Goal: Task Accomplishment & Management: Manage account settings

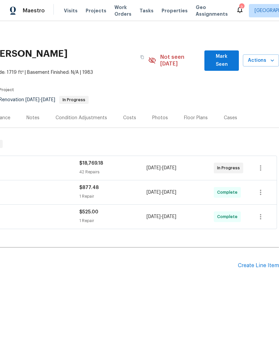
scroll to position [0, 99]
click at [262, 56] on span "Actions" at bounding box center [260, 60] width 25 height 8
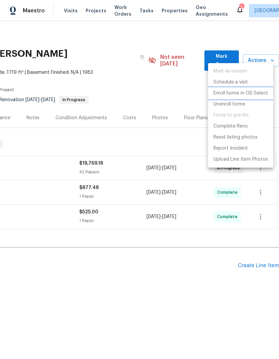
click at [246, 89] on li "Enroll home in OD Select" at bounding box center [240, 93] width 65 height 11
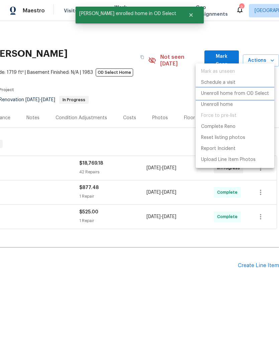
click at [255, 92] on p "Unenroll home from OD Select" at bounding box center [235, 93] width 68 height 7
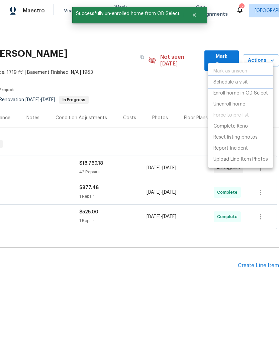
click at [241, 82] on p "Schedule a visit" at bounding box center [230, 82] width 34 height 7
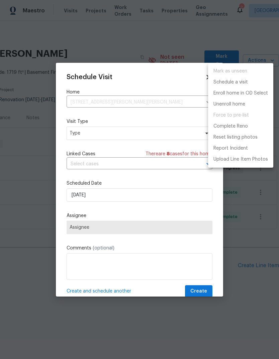
click at [133, 133] on div at bounding box center [139, 179] width 279 height 359
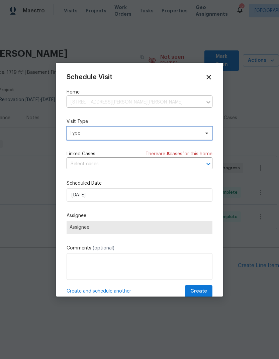
click at [186, 135] on span "Type" at bounding box center [134, 133] width 130 height 7
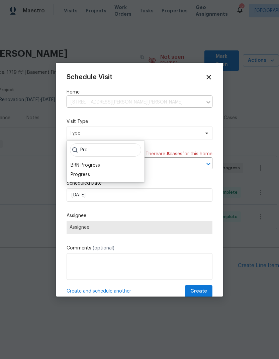
type input "Pro"
click at [95, 175] on div "Progress" at bounding box center [105, 174] width 74 height 9
click at [102, 177] on div "Progress" at bounding box center [105, 174] width 74 height 9
click at [84, 177] on div "Progress" at bounding box center [79, 174] width 19 height 7
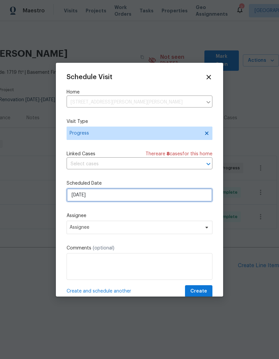
click at [145, 199] on input "9/25/2025" at bounding box center [139, 194] width 146 height 13
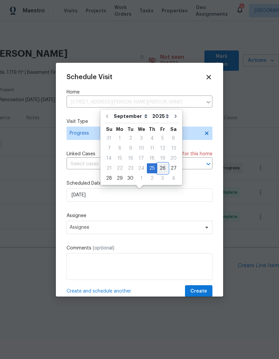
click at [160, 171] on div "26" at bounding box center [162, 168] width 11 height 9
type input "9/26/2025"
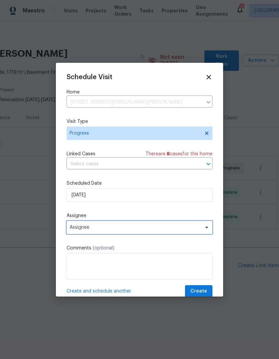
click at [152, 230] on span "Assignee" at bounding box center [134, 227] width 131 height 5
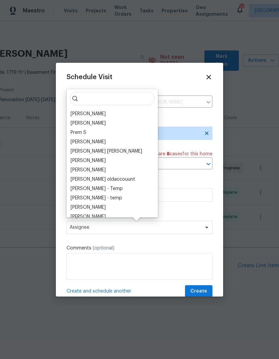
click at [97, 115] on div "[PERSON_NAME]" at bounding box center [87, 114] width 35 height 7
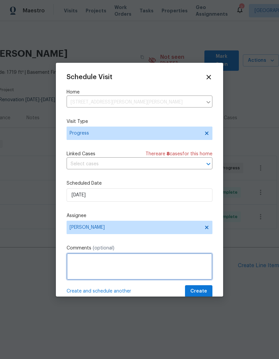
click at [145, 269] on textarea at bounding box center [139, 266] width 146 height 27
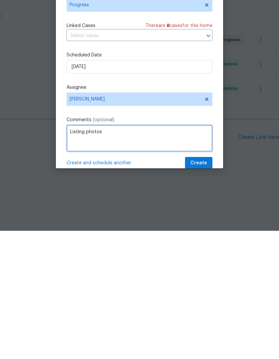
type textarea "Listing photos"
click at [176, 112] on div "Schedule Visit Home 513 Sandy Creek Dr, Brandon, FL 33511 ​ Visit Type Progress…" at bounding box center [139, 185] width 146 height 224
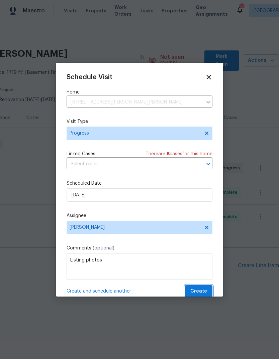
click at [206, 292] on span "Create" at bounding box center [198, 291] width 17 height 8
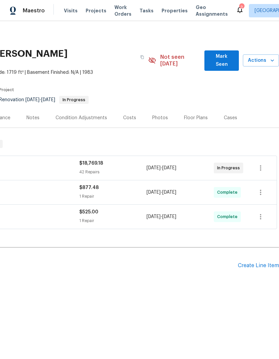
click at [261, 59] on span "Actions" at bounding box center [260, 60] width 25 height 8
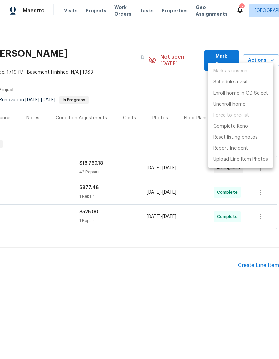
click at [241, 128] on p "Complete Reno" at bounding box center [230, 126] width 34 height 7
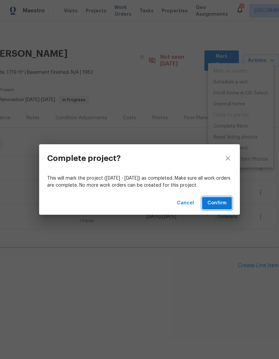
click at [221, 202] on span "Confirm" at bounding box center [216, 203] width 19 height 8
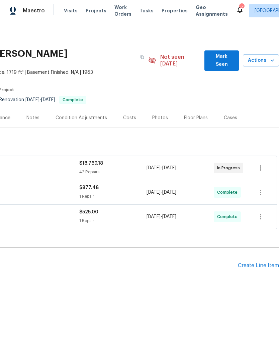
click at [259, 56] on span "Actions" at bounding box center [260, 60] width 25 height 8
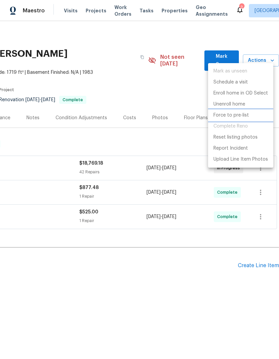
click at [241, 116] on p "Force to pre-list" at bounding box center [230, 115] width 35 height 7
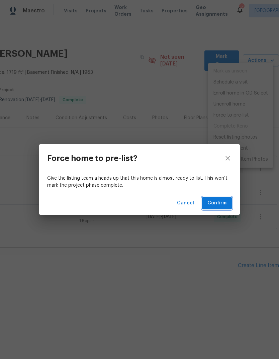
click at [223, 204] on span "Confirm" at bounding box center [216, 203] width 19 height 8
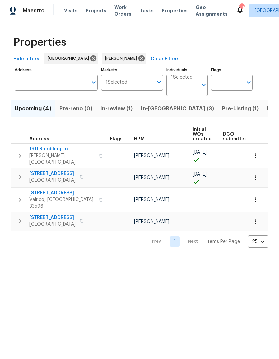
click at [148, 115] on button "In-reno (3)" at bounding box center [177, 108] width 81 height 17
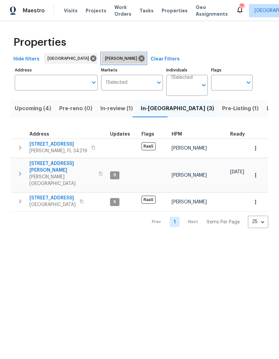
click at [138, 60] on icon at bounding box center [141, 58] width 7 height 7
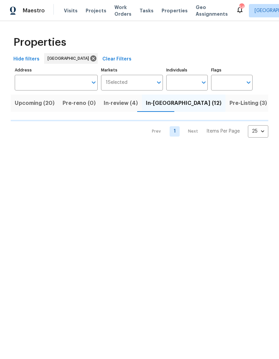
click at [60, 80] on input "Address" at bounding box center [51, 83] width 73 height 16
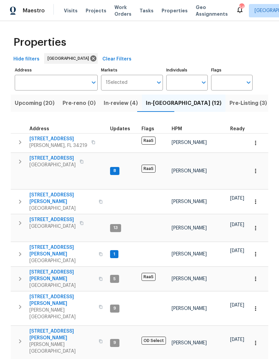
click at [54, 85] on input "Address" at bounding box center [51, 83] width 73 height 16
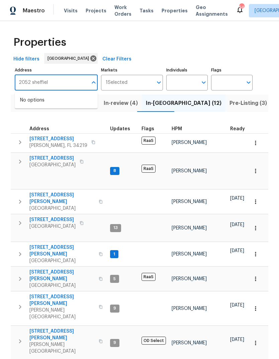
type input "2052 sheffield"
click at [72, 106] on li "2052 Sheffield Ct Oldsmar FL 34677" at bounding box center [56, 100] width 83 height 11
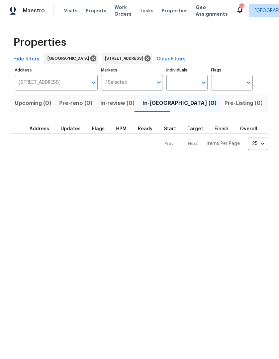
click at [270, 106] on span "Listed (1)" at bounding box center [282, 103] width 24 height 9
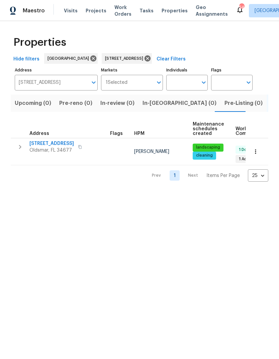
click at [55, 145] on span "2052 Sheffield Ct" at bounding box center [51, 143] width 44 height 7
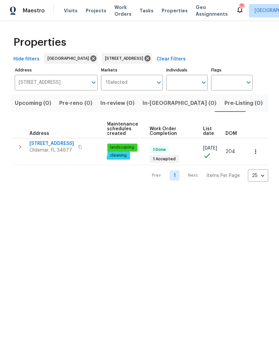
scroll to position [0, 86]
click at [258, 152] on icon "button" at bounding box center [255, 151] width 7 height 7
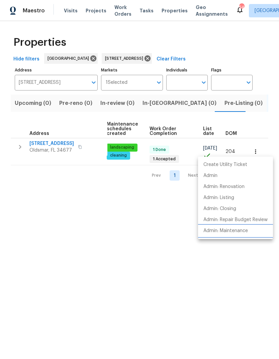
click at [243, 233] on p "Admin: Maintenance" at bounding box center [225, 230] width 44 height 7
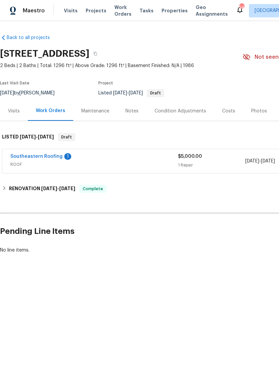
click at [94, 111] on div "Maintenance" at bounding box center [95, 111] width 28 height 7
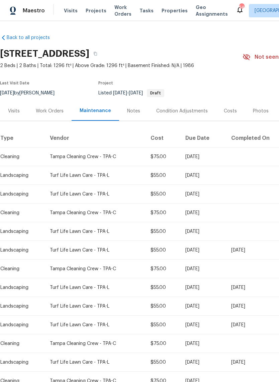
click at [56, 188] on td "Turf Life Lawn Care - TPA-L" at bounding box center [94, 194] width 101 height 19
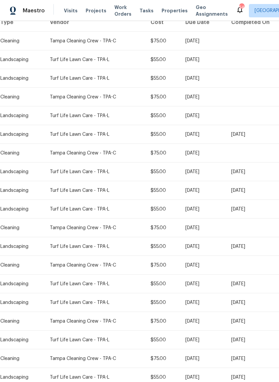
scroll to position [110, 0]
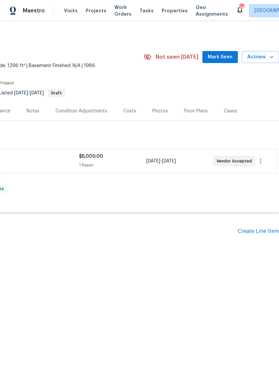
scroll to position [0, 99]
click at [260, 161] on icon "button" at bounding box center [260, 161] width 1 height 5
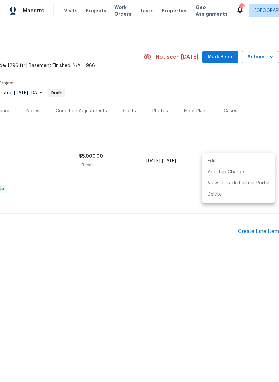
click at [196, 250] on div at bounding box center [139, 191] width 279 height 382
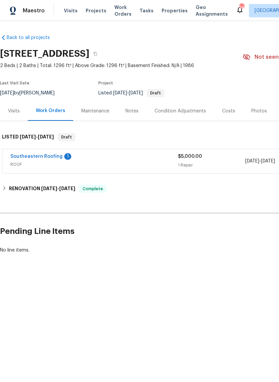
scroll to position [0, 0]
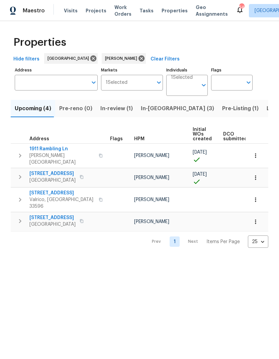
click at [52, 151] on span "1911 Rambling Ln" at bounding box center [61, 149] width 65 height 7
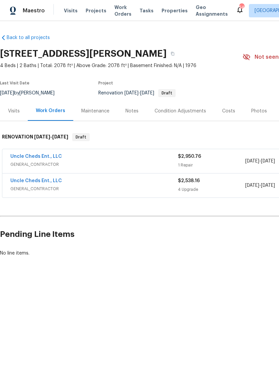
click at [139, 109] on div "Notes" at bounding box center [131, 111] width 29 height 20
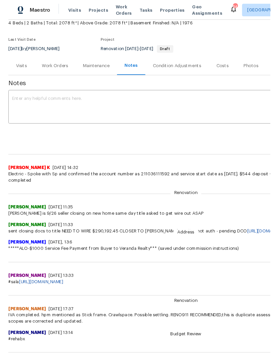
scroll to position [40, 0]
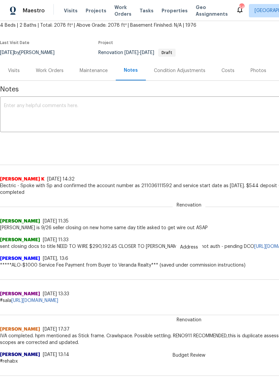
click at [88, 112] on textarea at bounding box center [188, 115] width 369 height 23
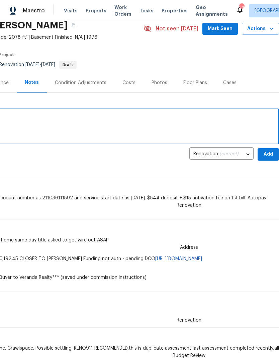
scroll to position [28, 99]
type textarea "COE=9/26 No DCO"
click at [271, 157] on span "Add" at bounding box center [268, 154] width 11 height 8
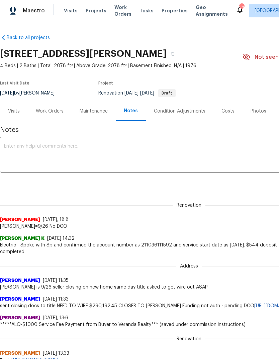
scroll to position [0, 0]
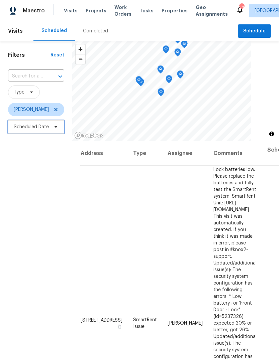
click at [45, 129] on span "Scheduled Date" at bounding box center [31, 127] width 35 height 7
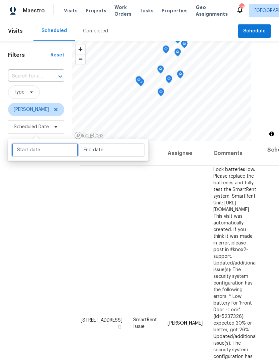
click at [46, 151] on input "text" at bounding box center [45, 149] width 66 height 13
select select "8"
select select "2025"
select select "9"
select select "2025"
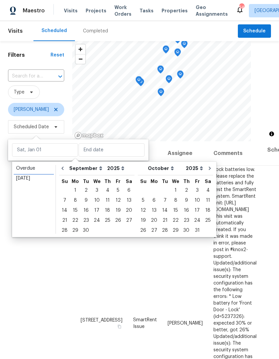
click at [38, 170] on div "Overdue" at bounding box center [33, 168] width 35 height 7
type input "[DATE]"
select select "7"
select select "8"
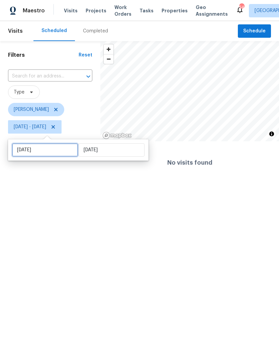
click at [47, 151] on input "[DATE]" at bounding box center [45, 149] width 66 height 13
select select "7"
select select "2025"
select select "8"
select select "2025"
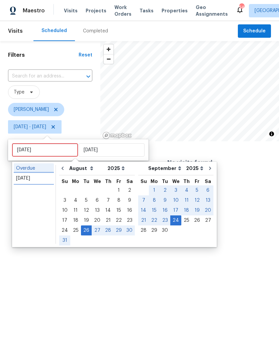
click at [30, 178] on div "[DATE]" at bounding box center [33, 178] width 35 height 7
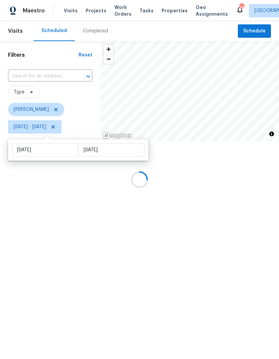
type input "[DATE]"
click at [52, 153] on input "[DATE]" at bounding box center [45, 149] width 66 height 13
select select "8"
select select "2025"
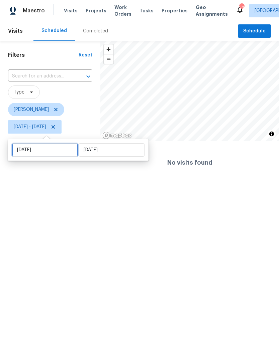
select select "9"
select select "2025"
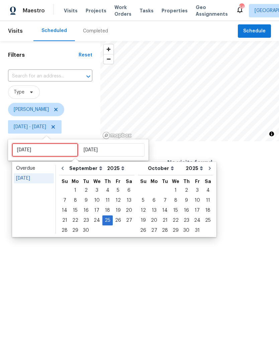
type input "[DATE]"
click at [115, 223] on div "26" at bounding box center [118, 220] width 11 height 9
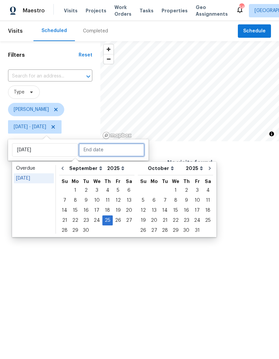
type input "[DATE]"
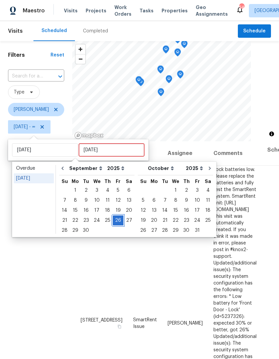
click at [119, 221] on div "26" at bounding box center [118, 220] width 11 height 9
type input "[DATE]"
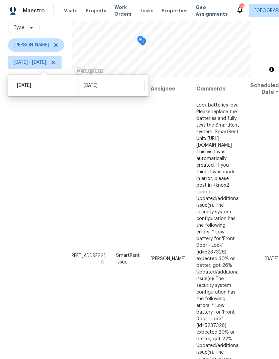
scroll to position [0, 50]
click at [177, 349] on div "Address Type Assignee Comments Scheduled Date ↑ [STREET_ADDRESS] SmartRent Issu…" at bounding box center [175, 220] width 206 height 287
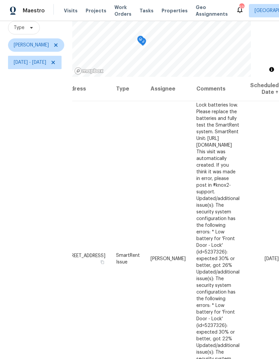
click at [177, 350] on div "Address Type Assignee Comments Scheduled Date ↑ [STREET_ADDRESS] SmartRent Issu…" at bounding box center [175, 220] width 206 height 287
